Goal: Task Accomplishment & Management: Use online tool/utility

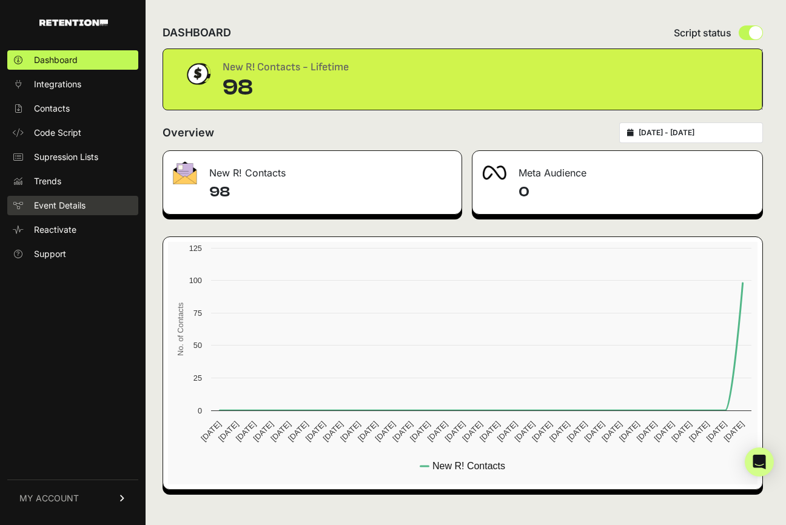
click at [95, 205] on link "Event Details" at bounding box center [72, 205] width 131 height 19
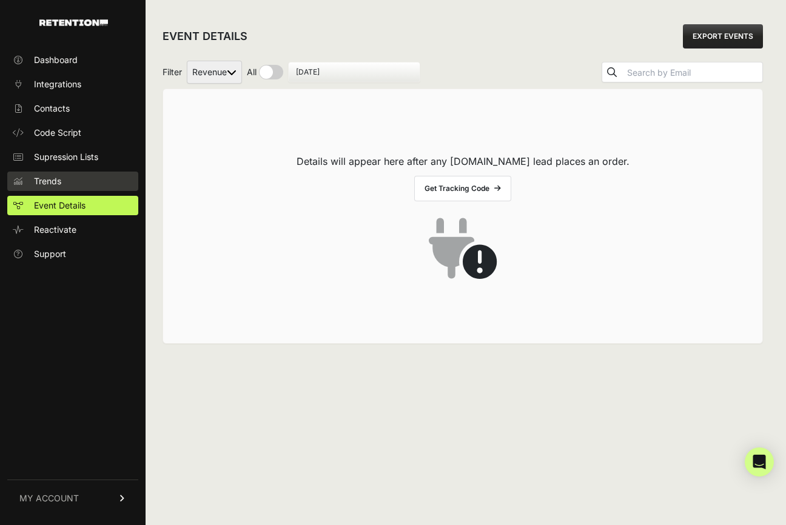
click at [100, 172] on link "Trends" at bounding box center [72, 181] width 131 height 19
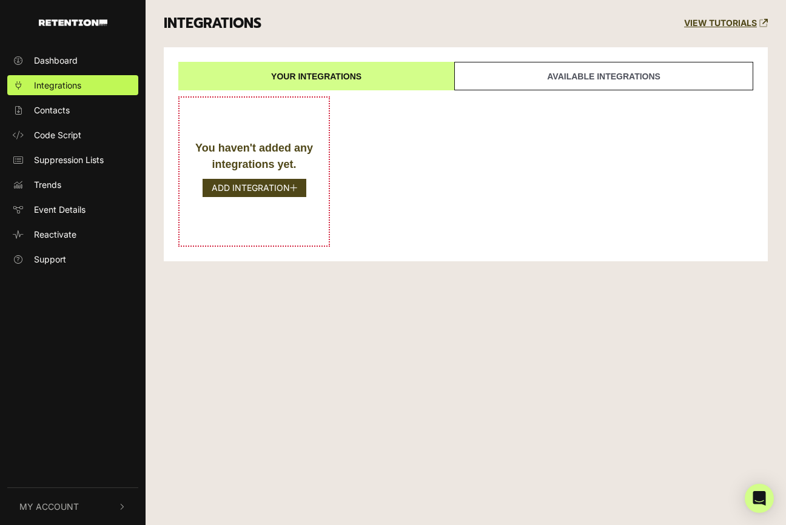
click at [470, 87] on link "Available integrations" at bounding box center [603, 76] width 299 height 29
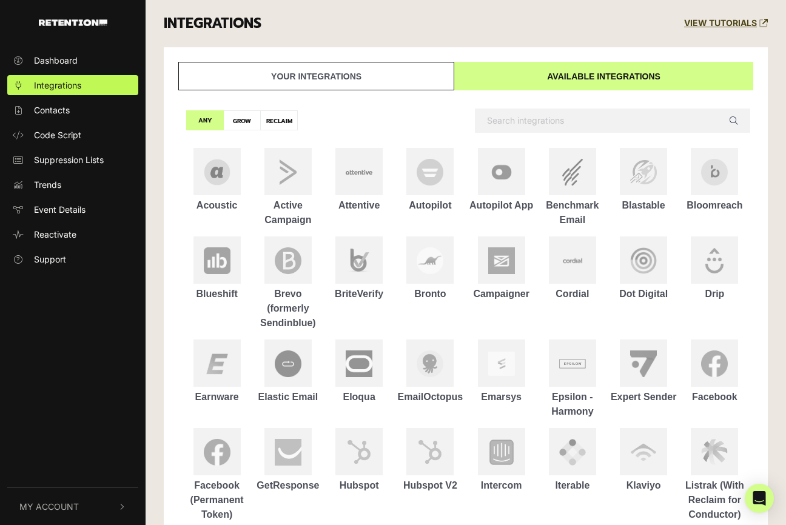
click at [385, 82] on link "Your integrations" at bounding box center [316, 76] width 276 height 29
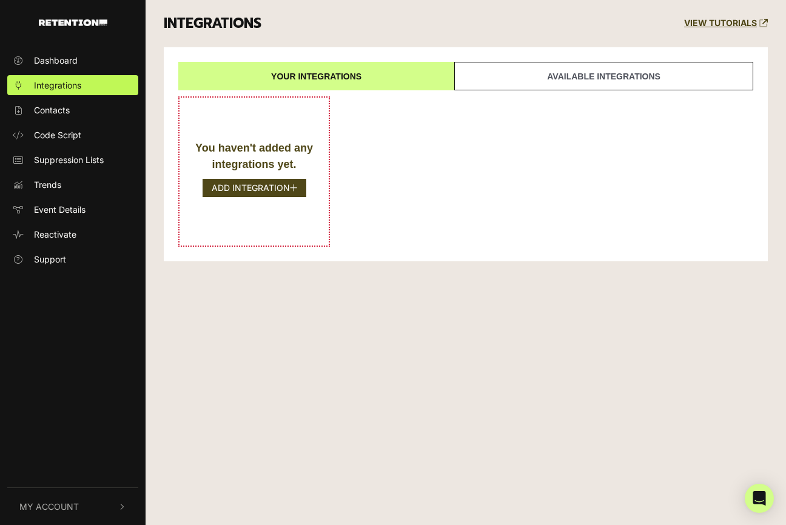
click at [385, 82] on link "Your integrations" at bounding box center [316, 76] width 276 height 29
click at [497, 80] on link "Available integrations" at bounding box center [603, 76] width 299 height 29
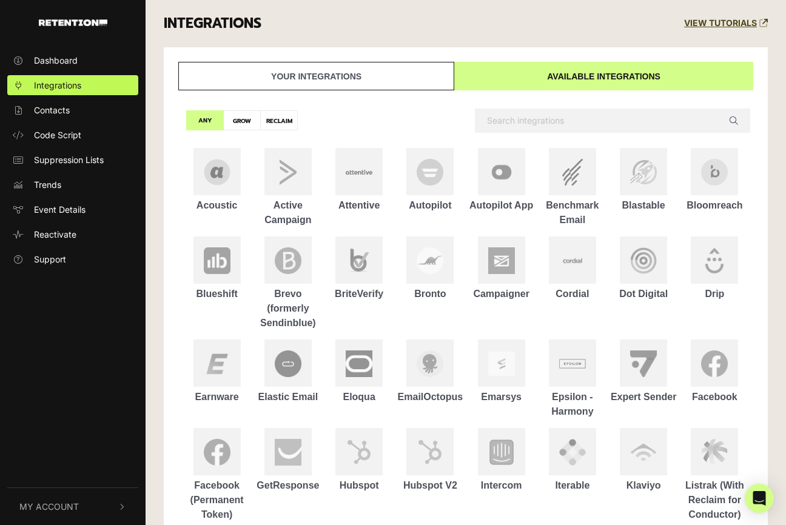
click at [497, 86] on link "Available integrations" at bounding box center [603, 76] width 299 height 29
click at [493, 81] on link "Available integrations" at bounding box center [603, 76] width 299 height 29
click at [521, 81] on link "Available integrations" at bounding box center [603, 76] width 299 height 29
click at [82, 67] on link "Dashboard" at bounding box center [72, 60] width 131 height 20
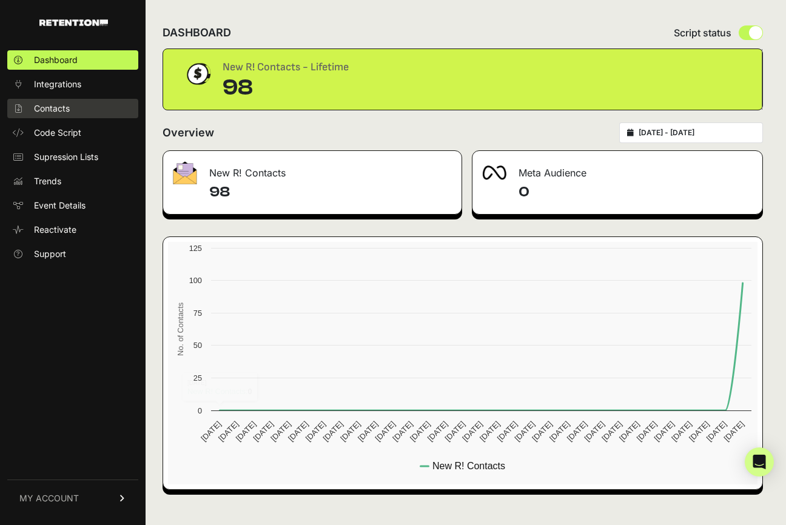
click at [41, 105] on span "Contacts" at bounding box center [52, 109] width 36 height 12
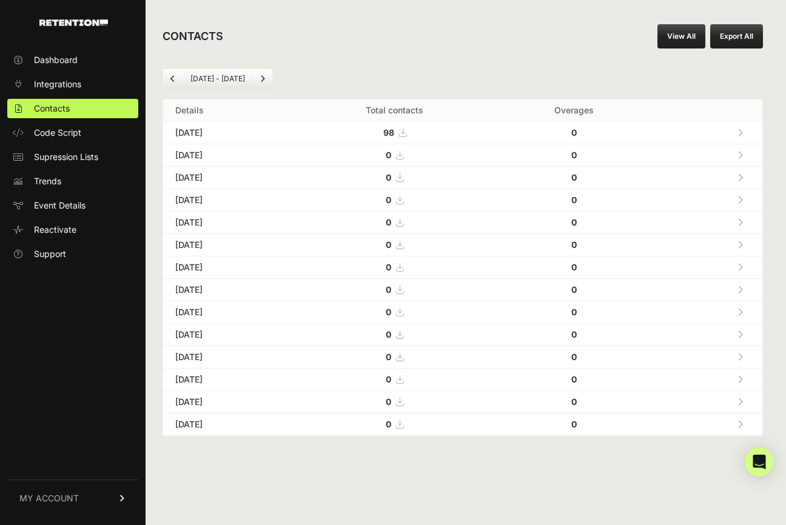
click at [736, 131] on link at bounding box center [740, 132] width 20 height 25
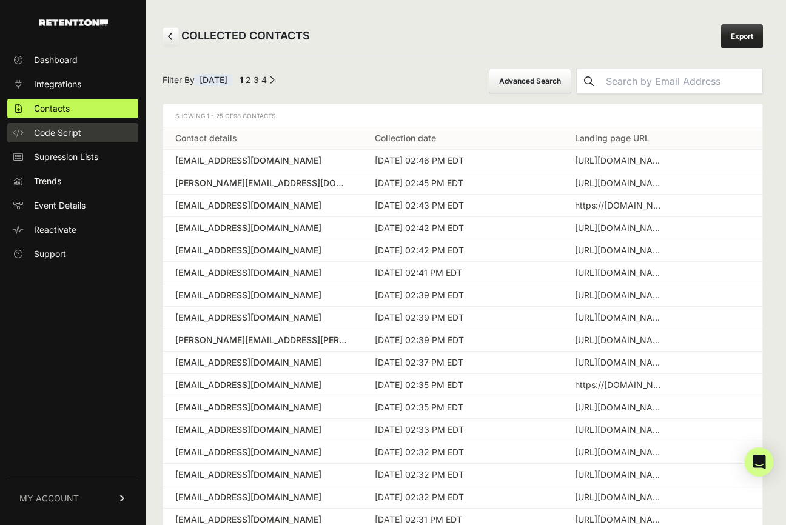
click at [69, 139] on link "Code Script" at bounding box center [72, 132] width 131 height 19
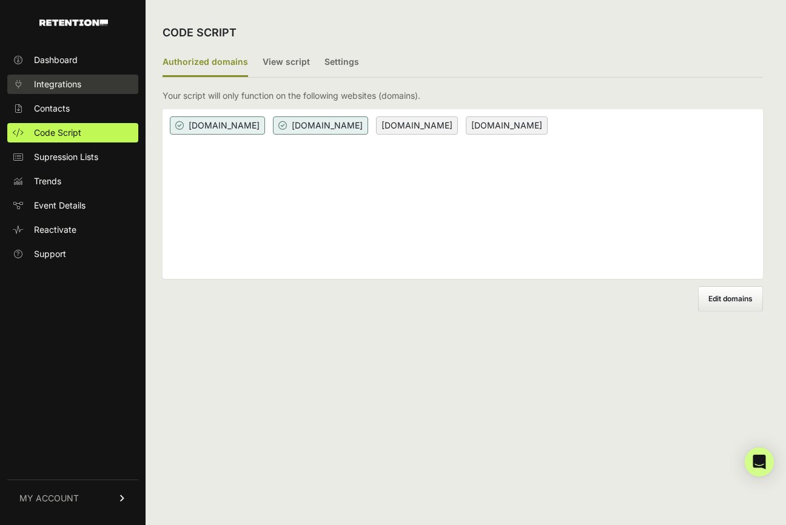
click at [93, 83] on link "Integrations" at bounding box center [72, 84] width 131 height 19
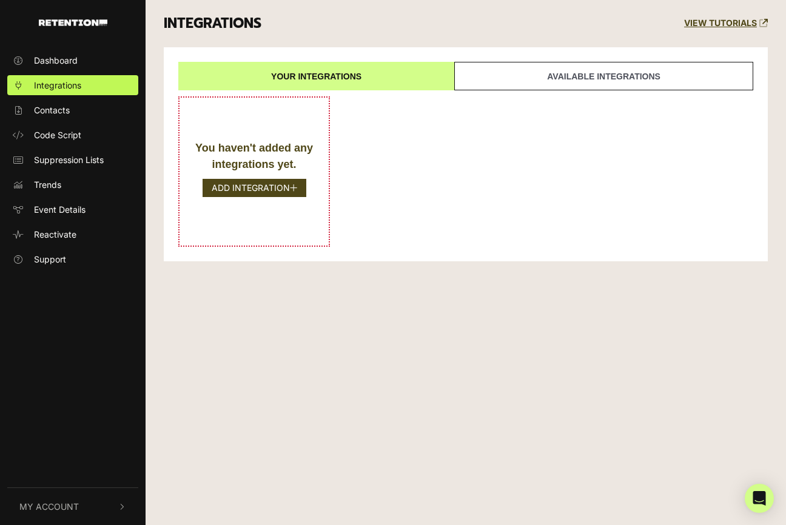
click at [381, 82] on link "Your integrations" at bounding box center [316, 76] width 276 height 29
click at [438, 90] on div "Your integrations Available integrations You haven't added any integrations yet…" at bounding box center [466, 154] width 604 height 214
click at [461, 77] on link "Available integrations" at bounding box center [603, 76] width 299 height 29
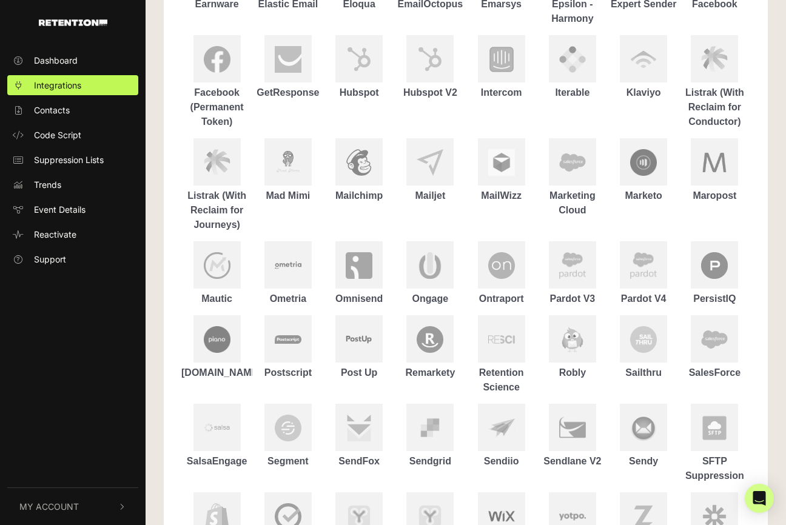
scroll to position [511, 0]
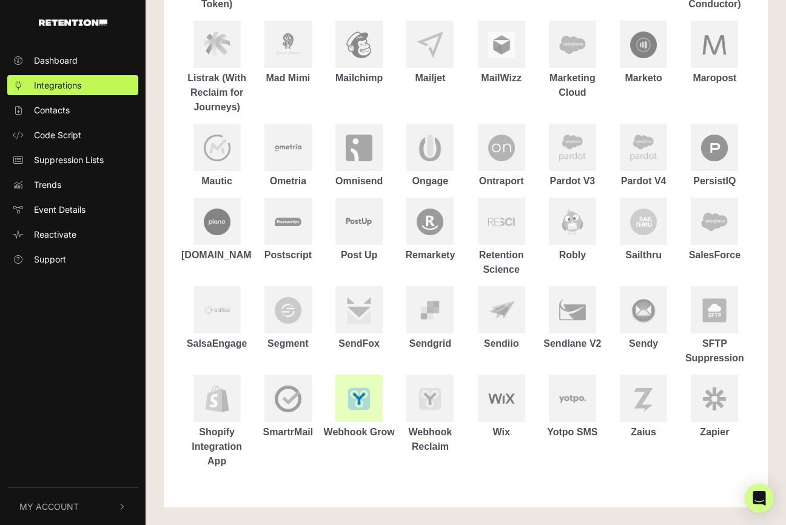
click at [369, 382] on div at bounding box center [358, 398] width 47 height 47
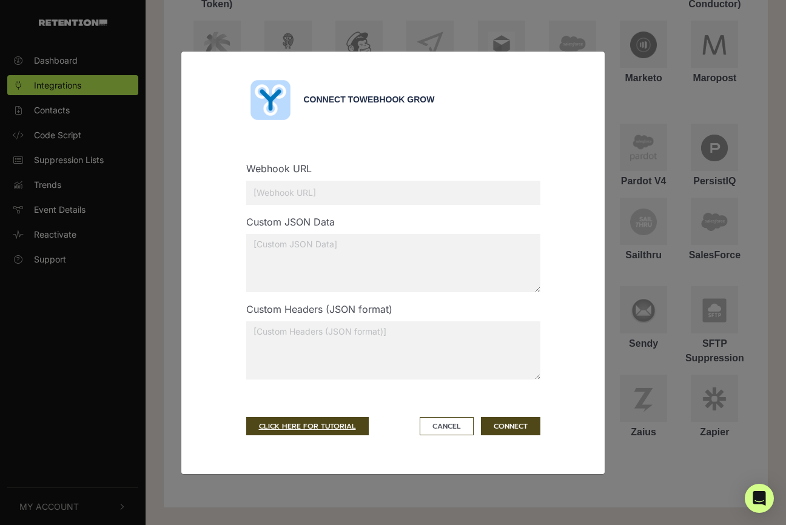
click at [313, 211] on div "Webhook URL" at bounding box center [393, 187] width 312 height 53
click at [302, 197] on input "text" at bounding box center [393, 193] width 294 height 24
